Goal: Check status

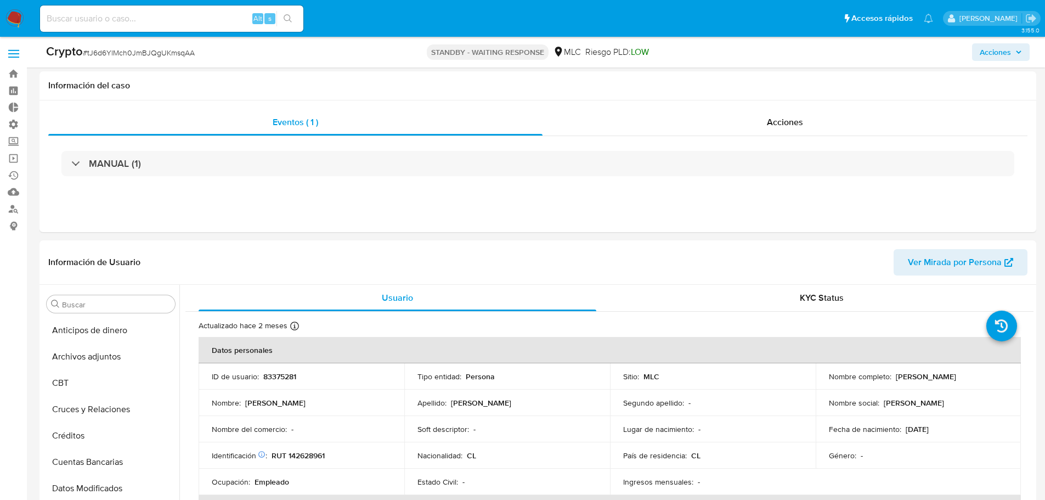
select select "10"
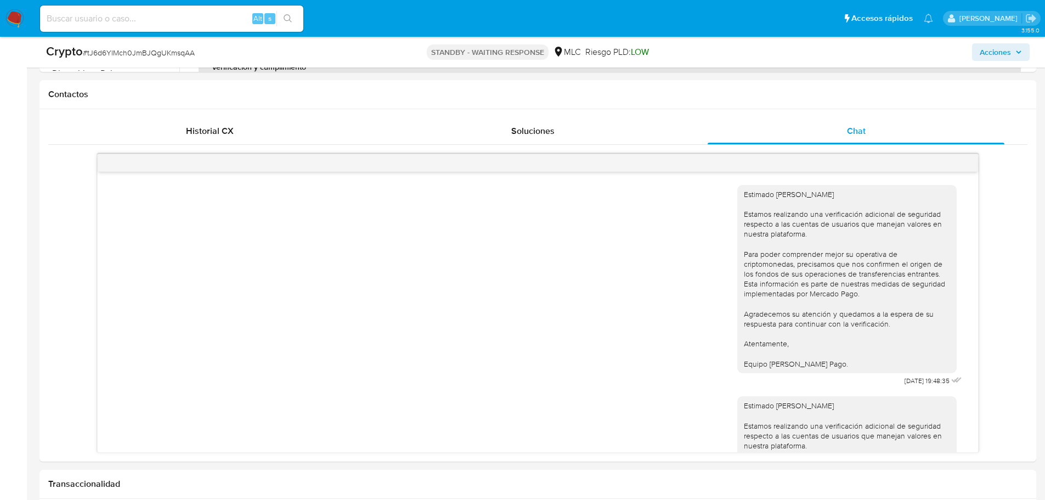
scroll to position [154, 0]
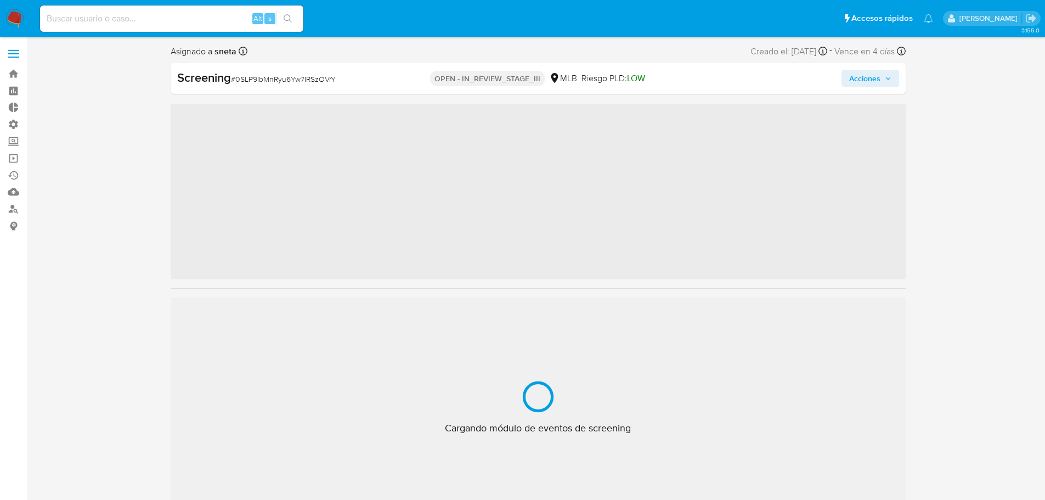
scroll to position [490, 0]
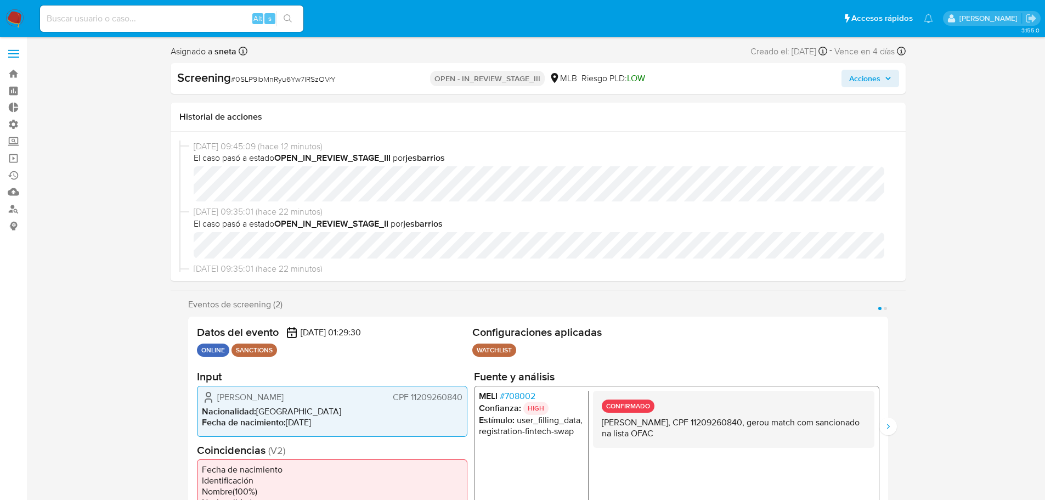
select select "10"
click at [889, 427] on icon "Siguiente" at bounding box center [888, 426] width 3 height 5
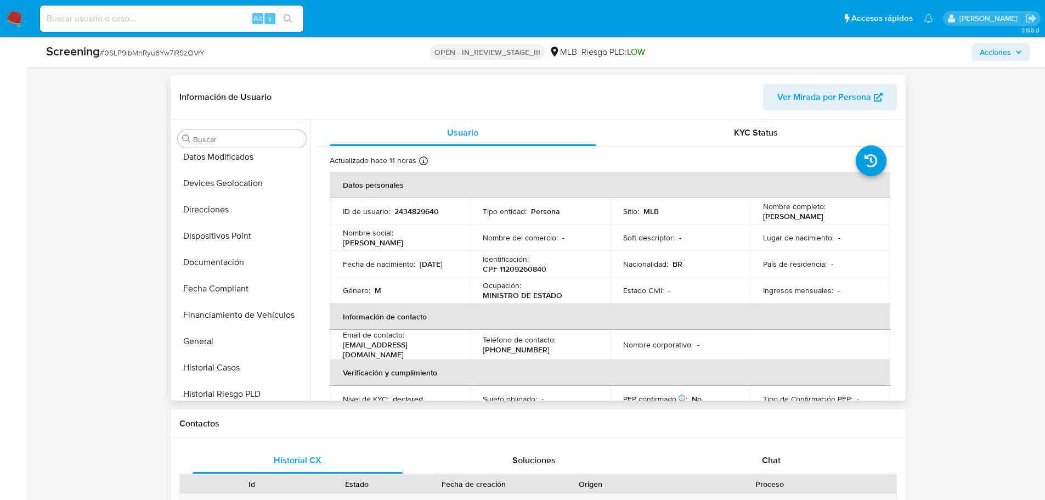
scroll to position [161, 0]
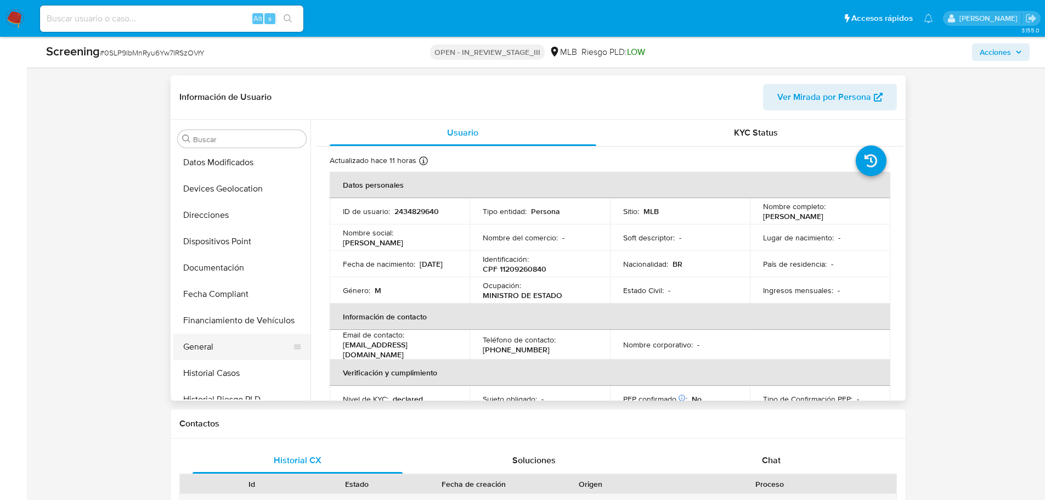
click at [217, 344] on button "General" at bounding box center [237, 347] width 128 height 26
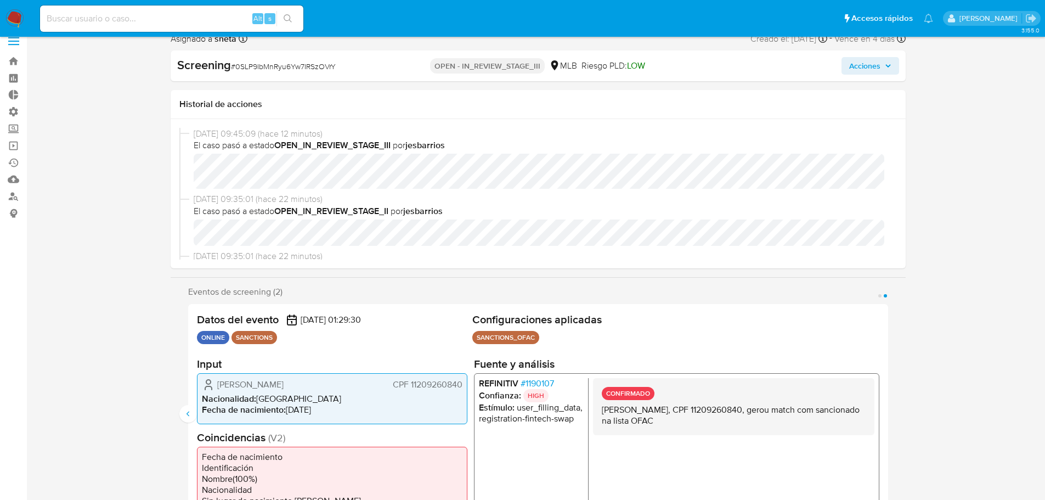
scroll to position [0, 0]
